Goal: Information Seeking & Learning: Learn about a topic

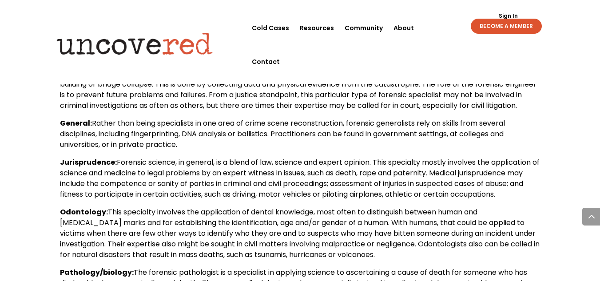
scroll to position [680, 0]
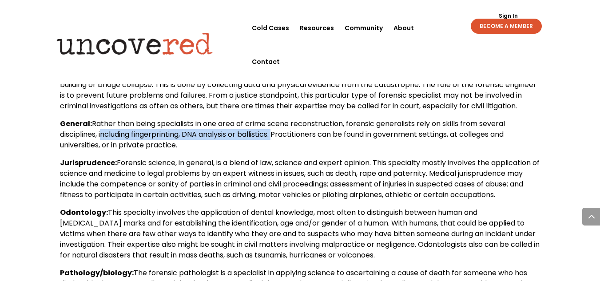
drag, startPoint x: 100, startPoint y: 145, endPoint x: 276, endPoint y: 142, distance: 176.2
click at [276, 142] on span "Rather than being specialists in one area of crime scene reconstruction, forens…" at bounding box center [282, 135] width 445 height 32
copy span "including fingerprinting, DNA analysis or ballistics."
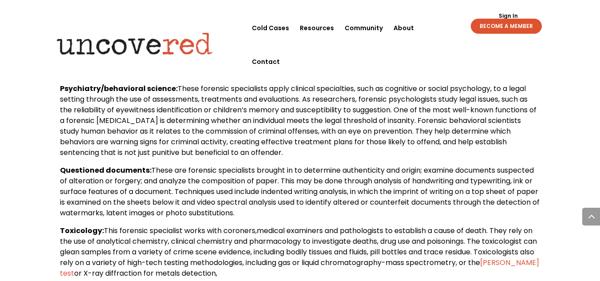
scroll to position [928, 0]
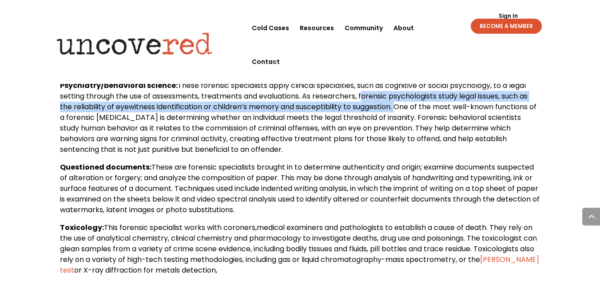
drag, startPoint x: 361, startPoint y: 105, endPoint x: 397, endPoint y: 120, distance: 39.0
click at [397, 120] on span "These forensic specialists apply clinical specialties, such as cognitive or soc…" at bounding box center [298, 117] width 476 height 74
copy span "forensic psychologists study legal issues, such as the reliability of eyewitnes…"
click at [354, 156] on p "Psychiatry/behavioral science: These forensic specialists apply clinical specia…" at bounding box center [300, 121] width 480 height 82
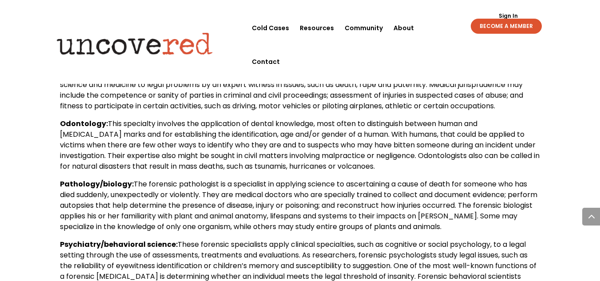
scroll to position [769, 0]
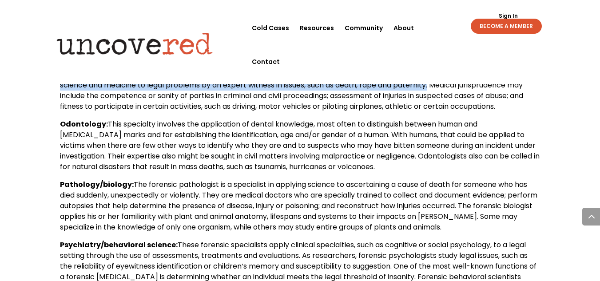
drag, startPoint x: 58, startPoint y: 97, endPoint x: 443, endPoint y: 96, distance: 384.8
copy span "of science and medicine to legal problems by an expert witness in issues, such …"
